Goal: Information Seeking & Learning: Learn about a topic

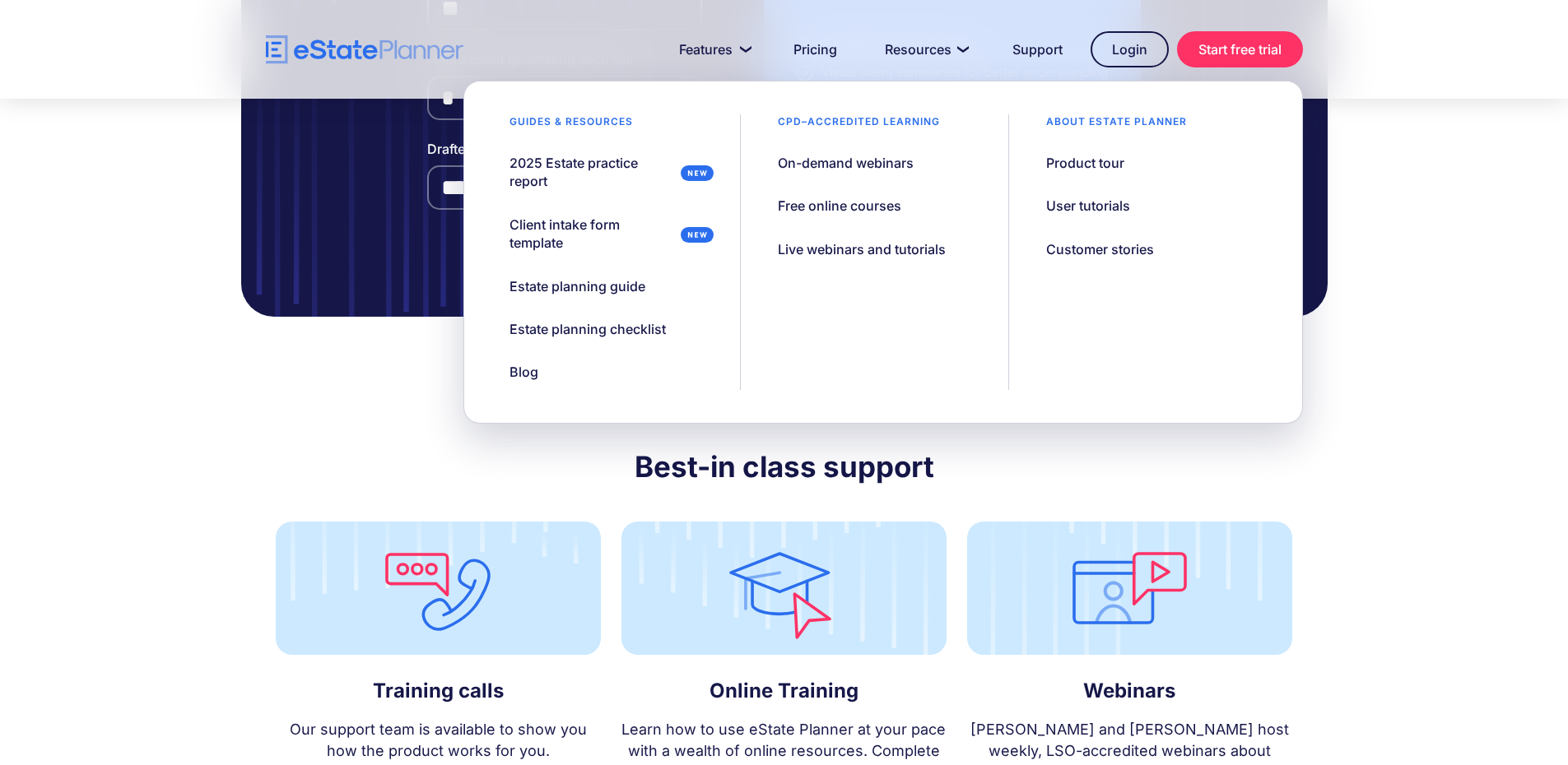
scroll to position [5383, 0]
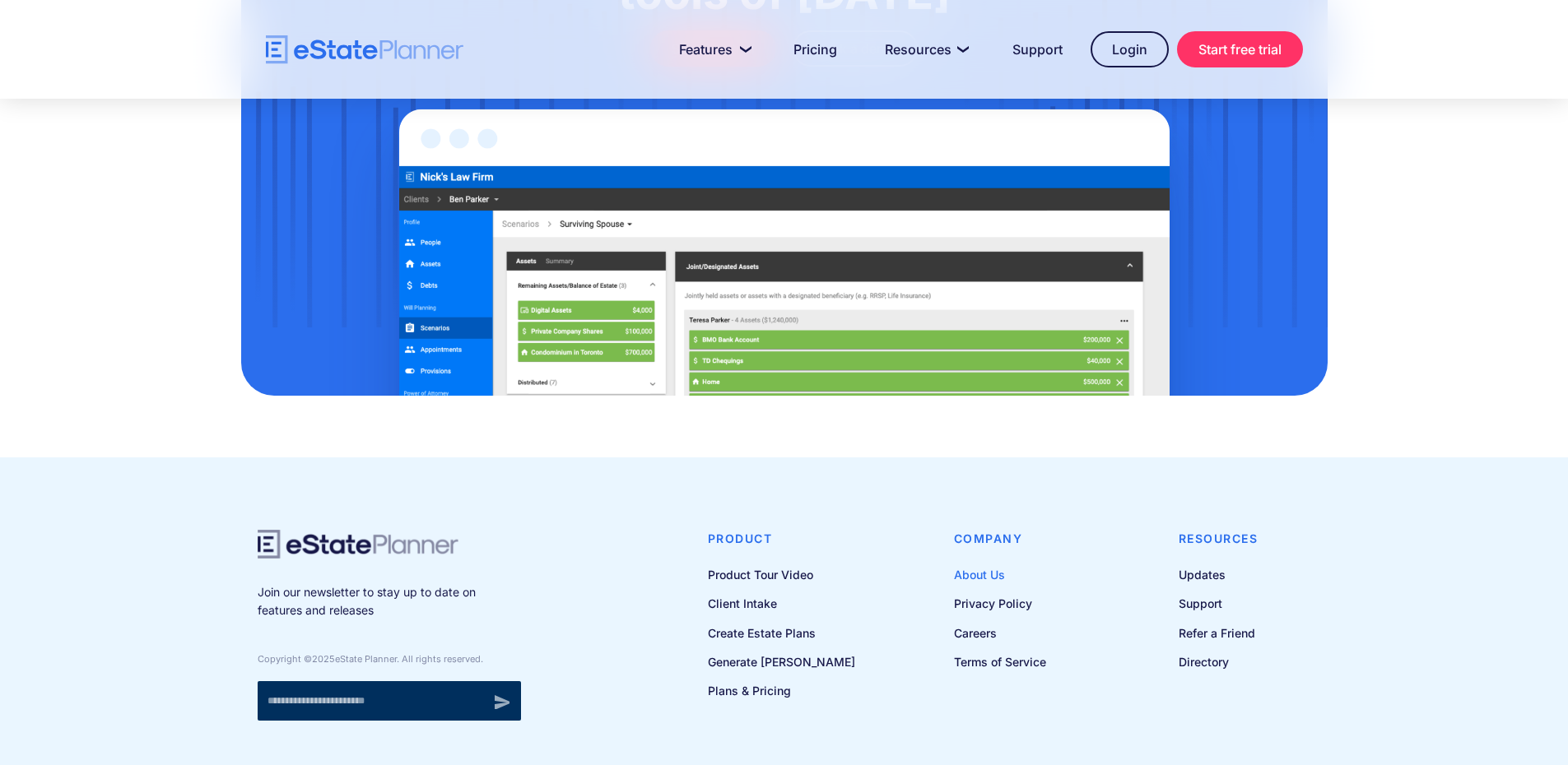
click at [1009, 564] on link "About Us" at bounding box center [999, 575] width 92 height 21
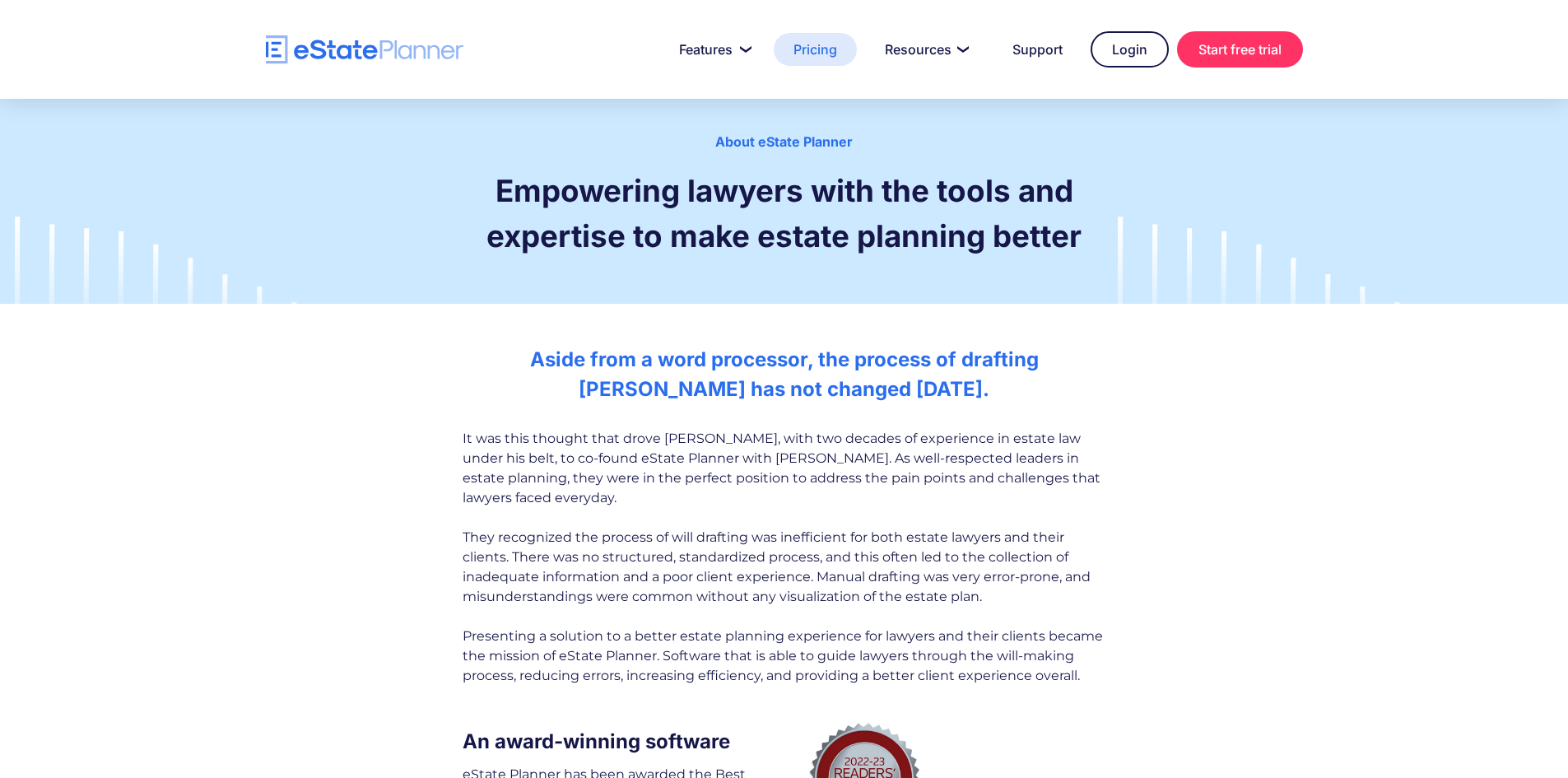
click at [810, 51] on link "Pricing" at bounding box center [815, 49] width 83 height 33
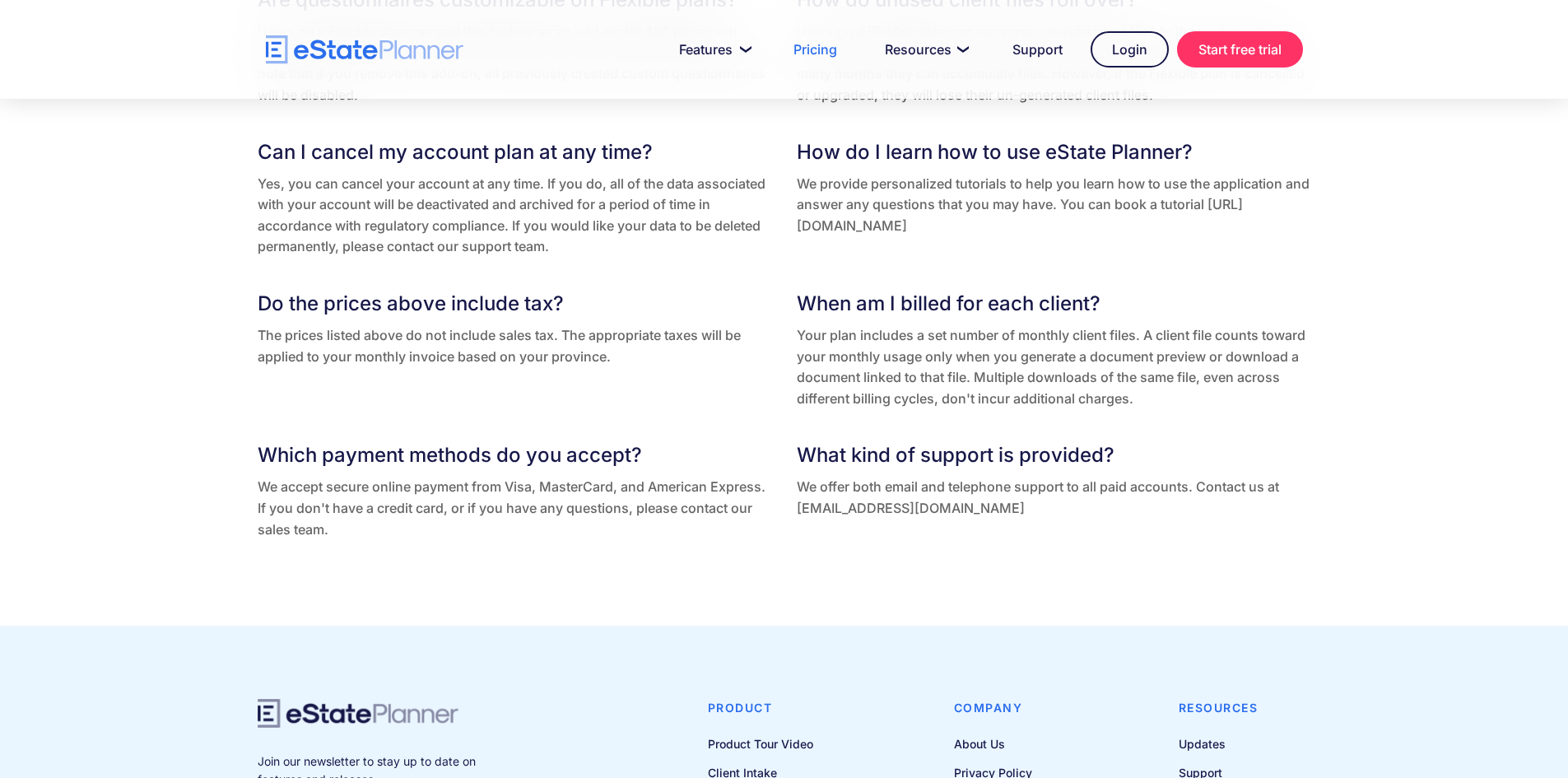
scroll to position [3331, 0]
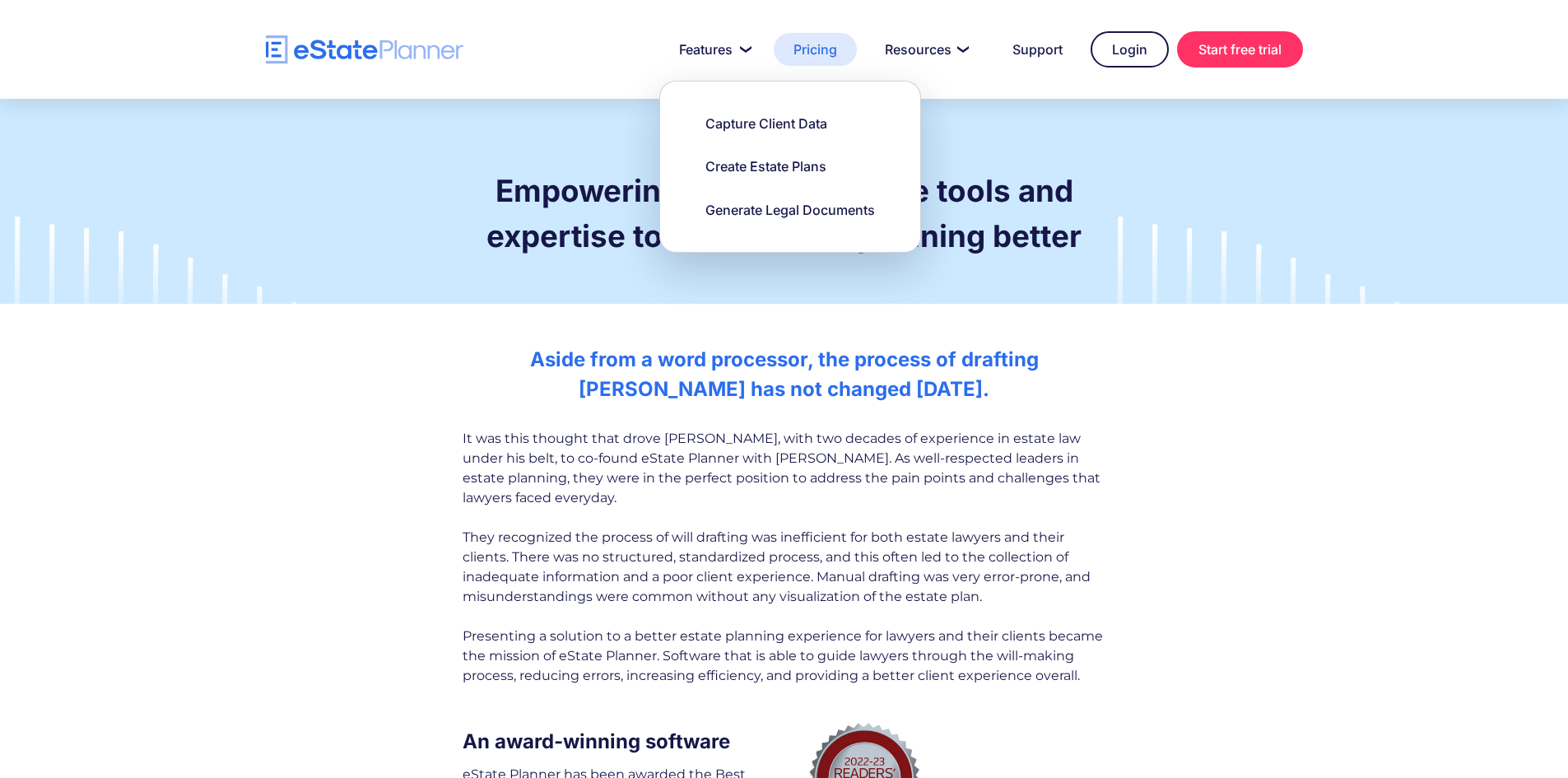
click at [811, 46] on link "Pricing" at bounding box center [815, 49] width 83 height 33
